Goal: Find contact information: Find contact information

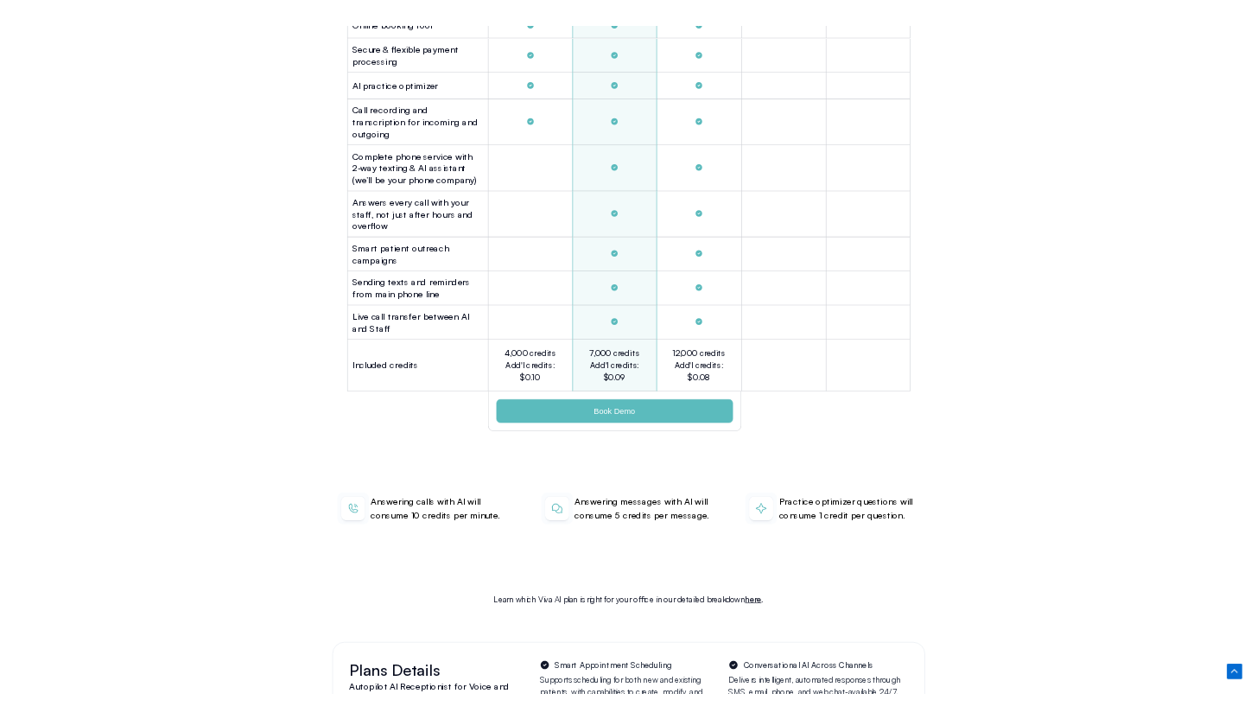
scroll to position [5116, 0]
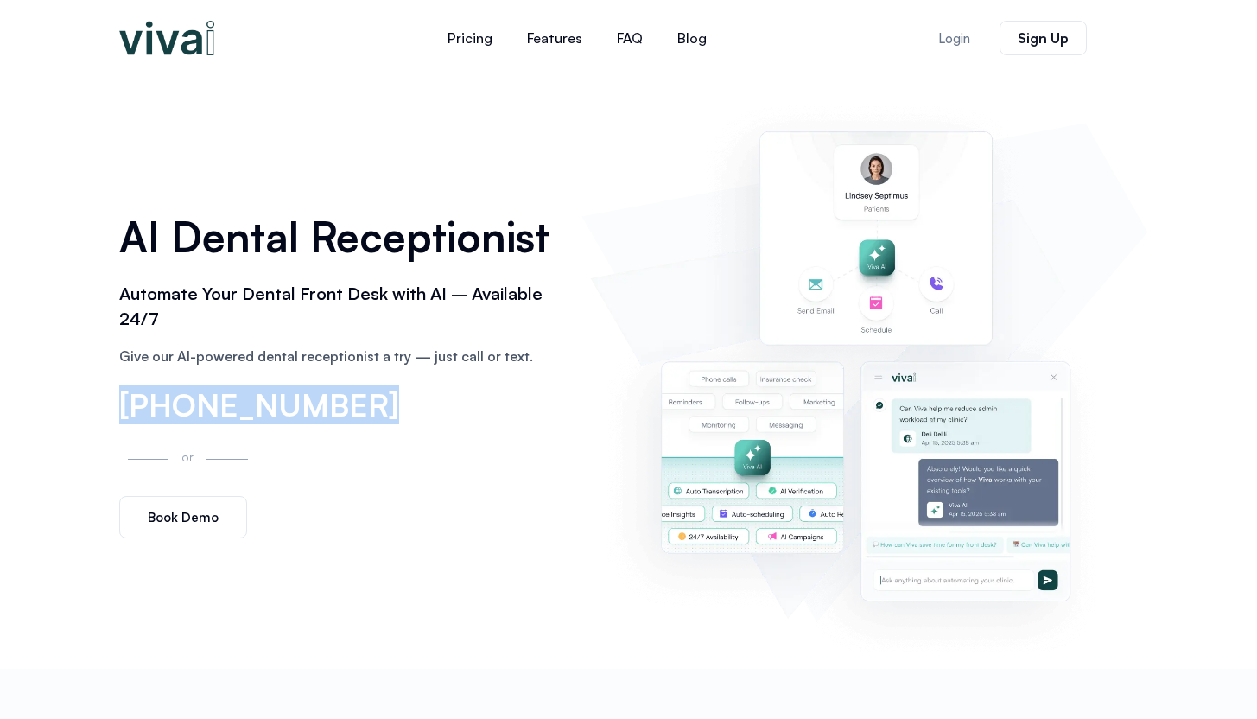
drag, startPoint x: 368, startPoint y: 410, endPoint x: 118, endPoint y: 402, distance: 250.7
click at [118, 402] on div "AI Dental Receptionist Automate Your Dental Front Desk with AI – Available 24/7…" at bounding box center [342, 373] width 463 height 350
copy span "[PHONE_NUMBER]"
click at [462, 46] on link "Pricing" at bounding box center [470, 37] width 80 height 41
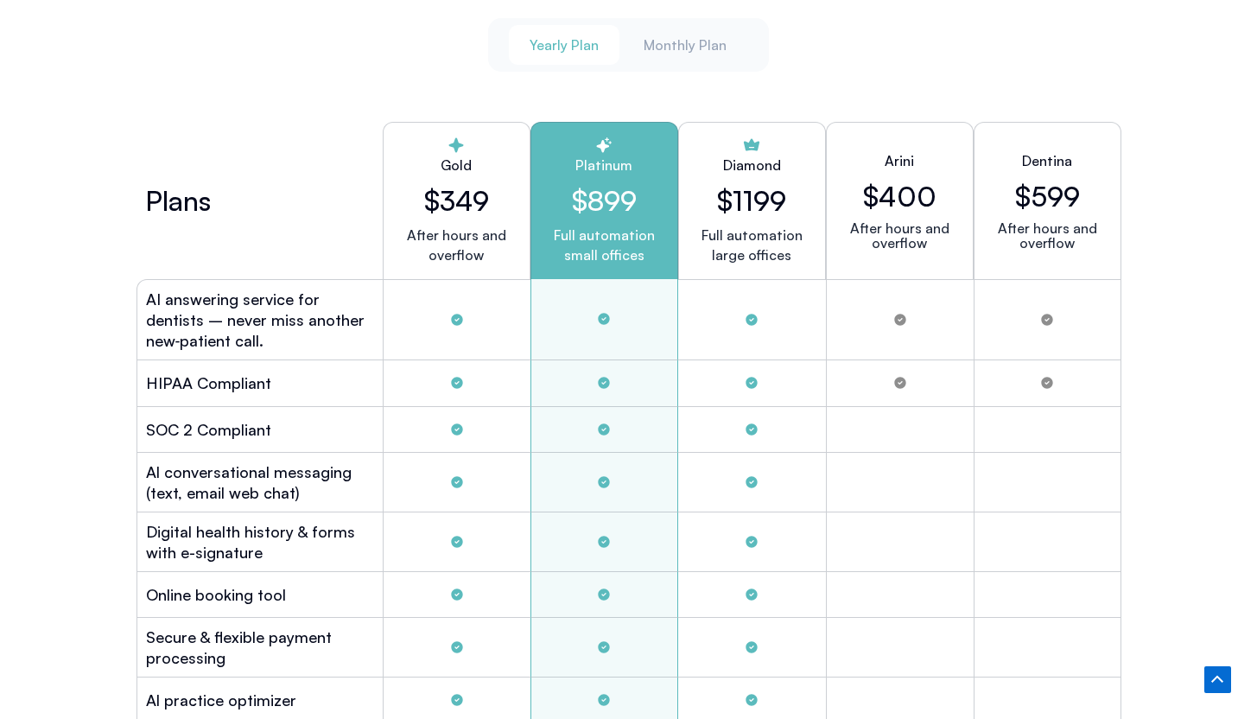
scroll to position [4690, 0]
